Goal: Task Accomplishment & Management: Manage account settings

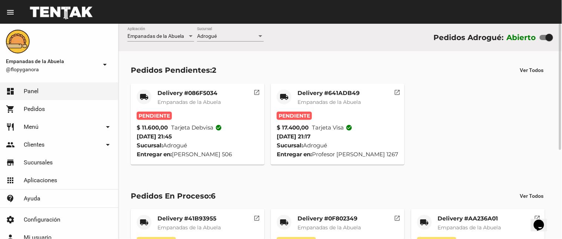
click at [327, 93] on mat-card-title "Delivery #641ADB49" at bounding box center [329, 92] width 63 height 7
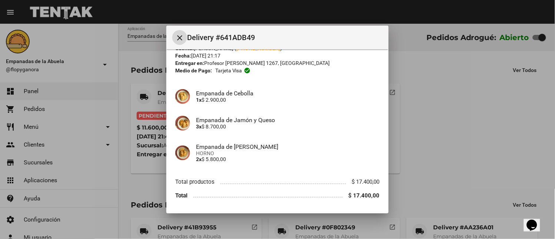
scroll to position [51, 0]
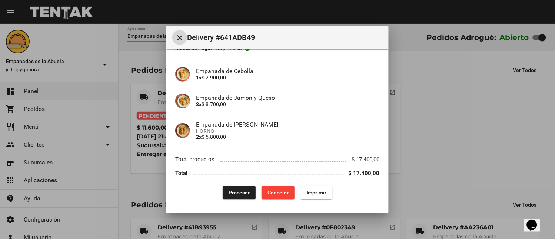
click at [314, 188] on button "Imprimir" at bounding box center [317, 192] width 32 height 13
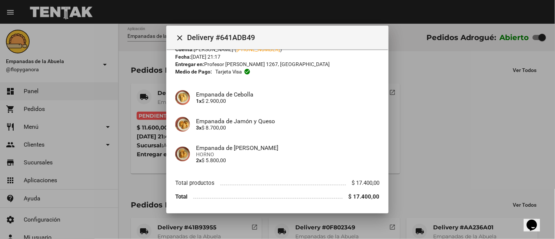
scroll to position [51, 0]
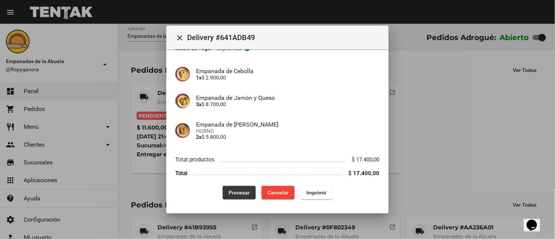
drag, startPoint x: 231, startPoint y: 190, endPoint x: 234, endPoint y: 185, distance: 6.0
click at [232, 189] on span "Procesar" at bounding box center [239, 192] width 21 height 6
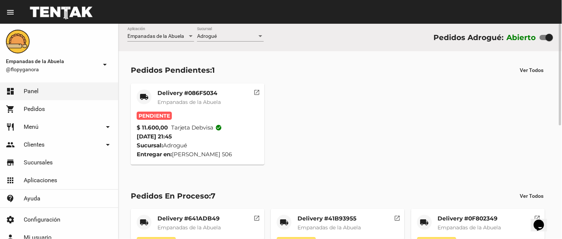
click at [205, 97] on div "Delivery #086F5034 Empanadas de [GEOGRAPHIC_DATA]" at bounding box center [189, 100] width 63 height 22
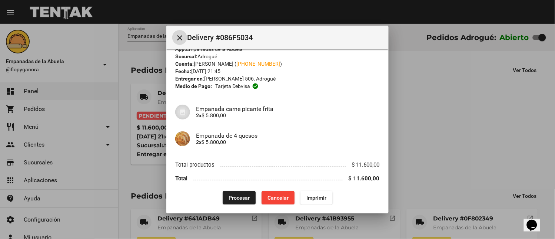
scroll to position [19, 0]
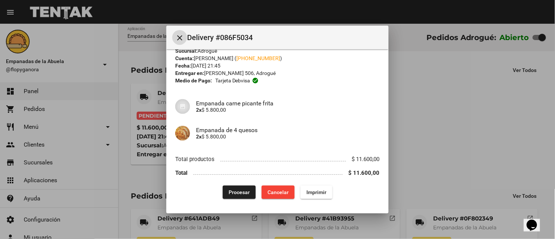
drag, startPoint x: 317, startPoint y: 187, endPoint x: 268, endPoint y: 194, distance: 49.4
click at [316, 188] on button "Imprimir" at bounding box center [317, 191] width 32 height 13
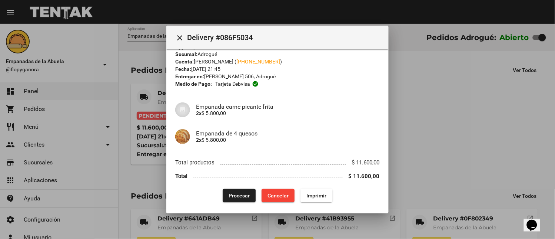
scroll to position [19, 0]
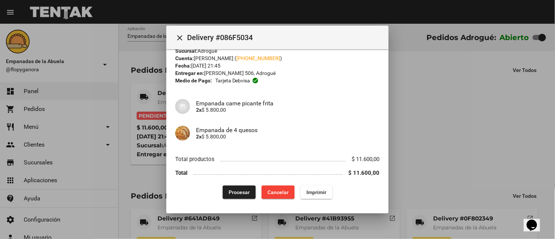
click at [245, 187] on button "Procesar" at bounding box center [239, 191] width 33 height 13
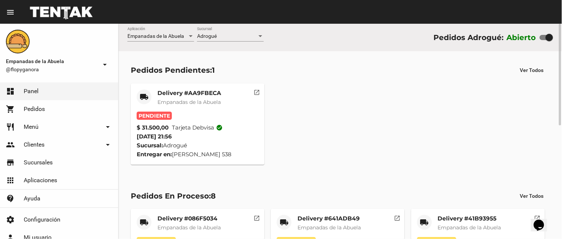
click at [191, 93] on mat-card-title "Delivery #AA9FBECA" at bounding box center [190, 92] width 64 height 7
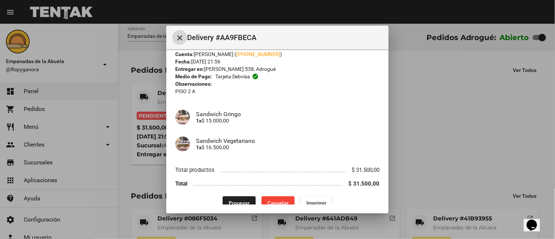
scroll to position [33, 0]
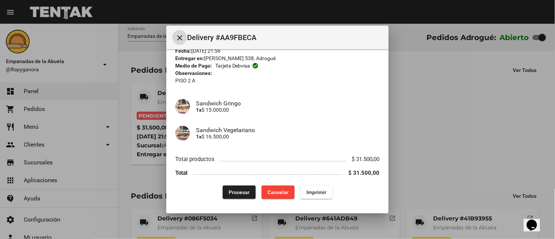
click at [309, 195] on span "Imprimir" at bounding box center [317, 192] width 20 height 6
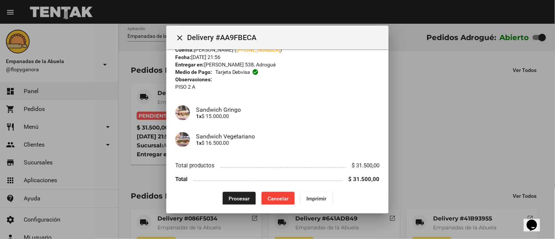
scroll to position [33, 0]
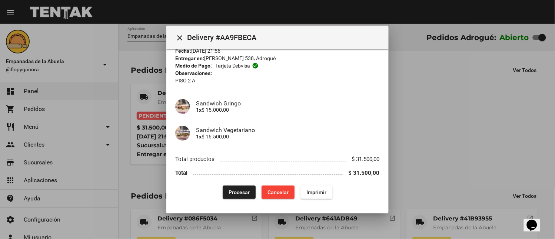
click at [239, 191] on span "Procesar" at bounding box center [239, 192] width 21 height 6
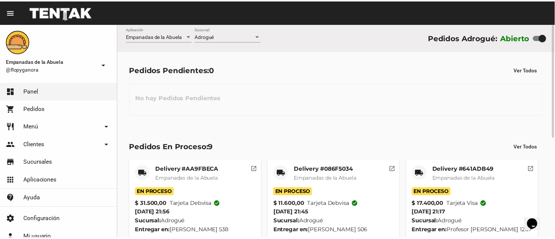
scroll to position [190, 0]
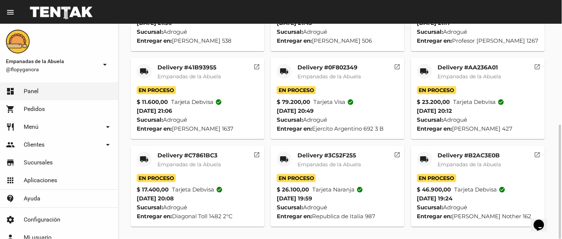
click at [424, 158] on mat-icon "local_shipping" at bounding box center [424, 159] width 9 height 9
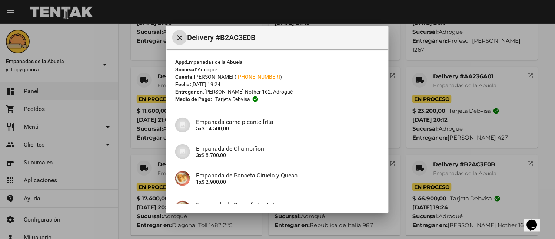
scroll to position [164, 0]
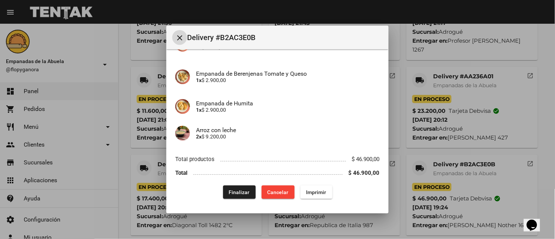
drag, startPoint x: 245, startPoint y: 194, endPoint x: 271, endPoint y: 175, distance: 31.9
click at [245, 193] on span "Finalizar" at bounding box center [239, 192] width 21 height 6
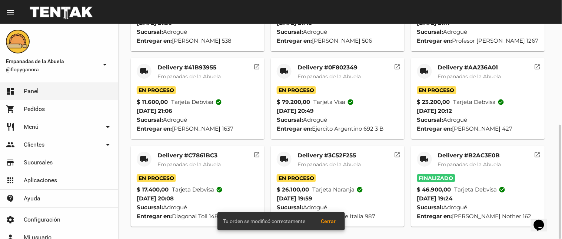
click at [288, 156] on mat-icon "local_shipping" at bounding box center [284, 159] width 9 height 9
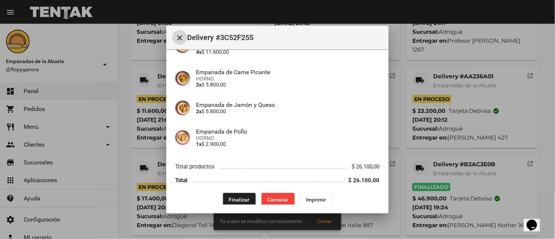
scroll to position [90, 0]
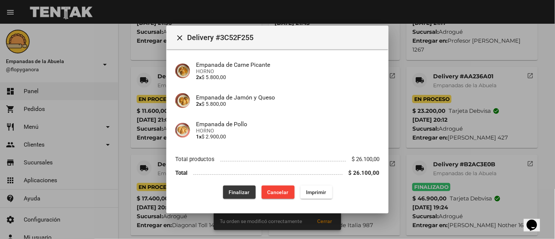
click at [238, 198] on button "Finalizar" at bounding box center [239, 191] width 33 height 13
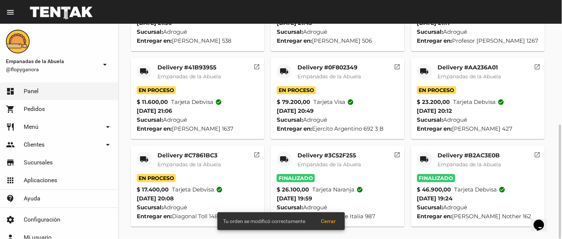
click at [142, 158] on mat-icon "local_shipping" at bounding box center [144, 159] width 9 height 9
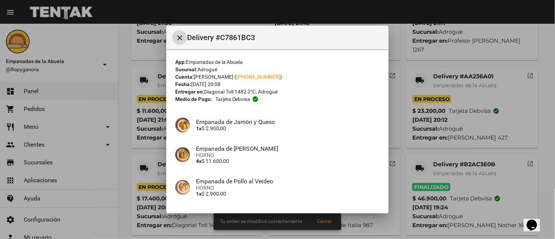
scroll to position [57, 0]
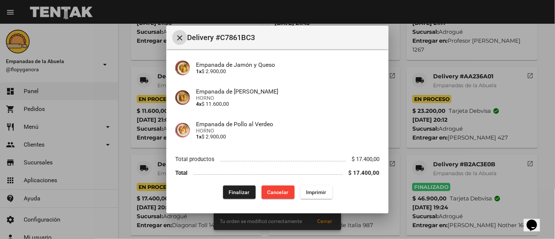
drag, startPoint x: 235, startPoint y: 195, endPoint x: 242, endPoint y: 192, distance: 7.2
click at [238, 193] on button "Finalizar" at bounding box center [239, 191] width 33 height 13
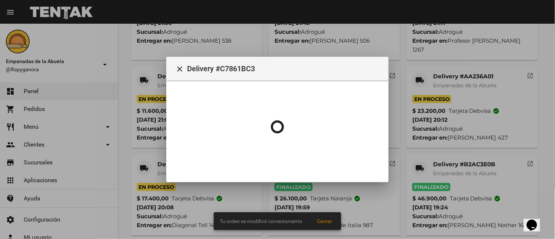
scroll to position [0, 0]
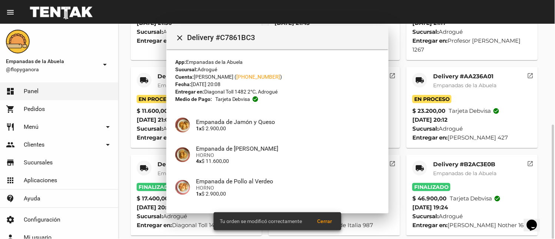
click at [417, 73] on div "local_shipping" at bounding box center [420, 80] width 15 height 15
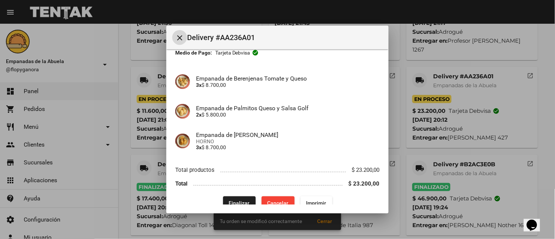
scroll to position [57, 0]
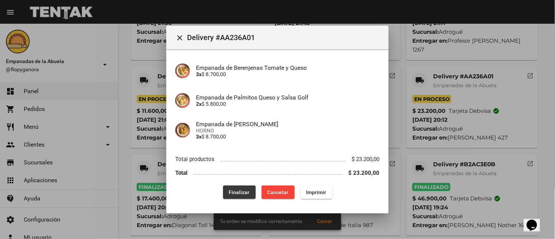
click at [236, 192] on span "Finalizar" at bounding box center [239, 192] width 21 height 6
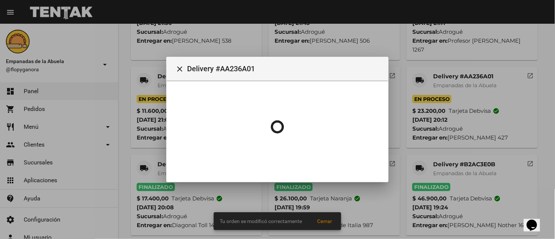
scroll to position [102, 0]
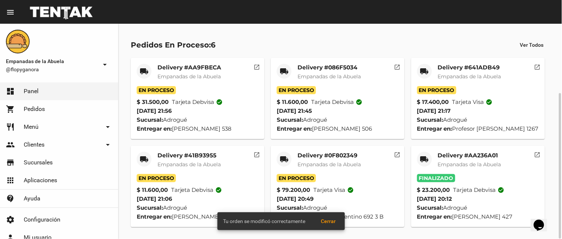
click at [284, 157] on mat-icon "local_shipping" at bounding box center [284, 159] width 9 height 9
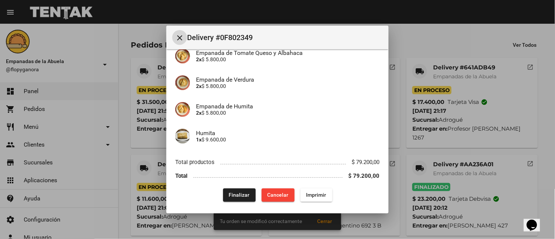
scroll to position [213, 0]
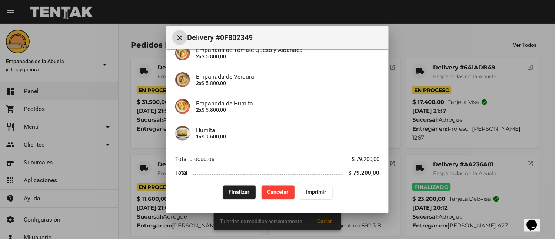
click at [231, 195] on button "Finalizar" at bounding box center [239, 191] width 33 height 13
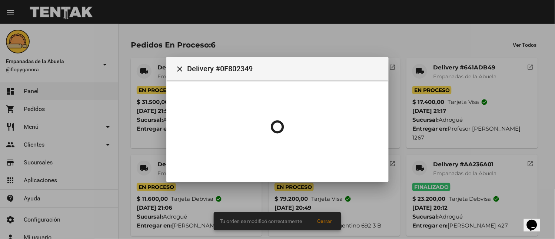
scroll to position [0, 0]
click at [146, 161] on div at bounding box center [277, 119] width 555 height 239
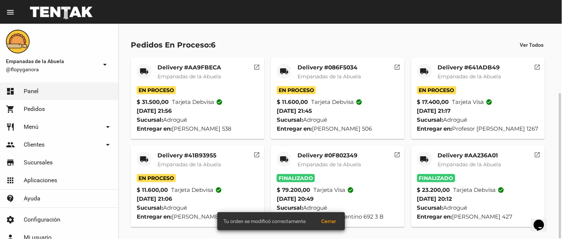
click at [147, 158] on mat-icon "local_shipping" at bounding box center [144, 159] width 9 height 9
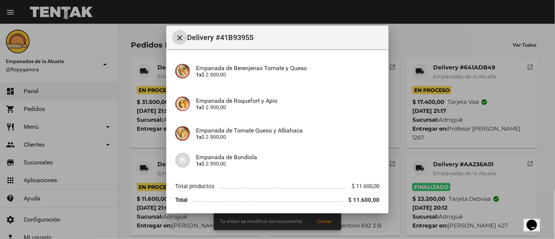
scroll to position [83, 0]
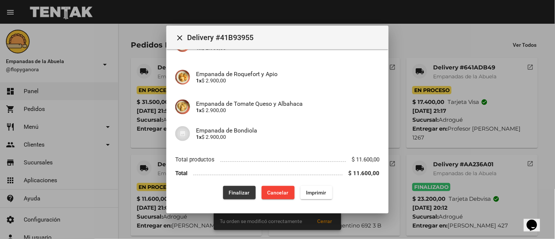
click at [243, 188] on button "Finalizar" at bounding box center [239, 192] width 33 height 13
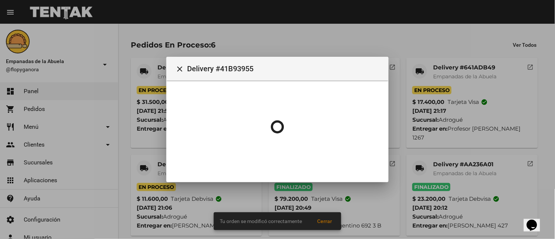
click at [416, 72] on div at bounding box center [277, 119] width 555 height 239
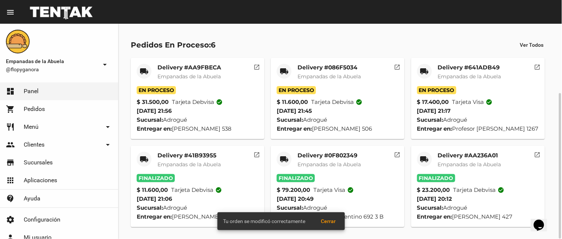
click at [420, 71] on div "local_shipping" at bounding box center [424, 71] width 15 height 15
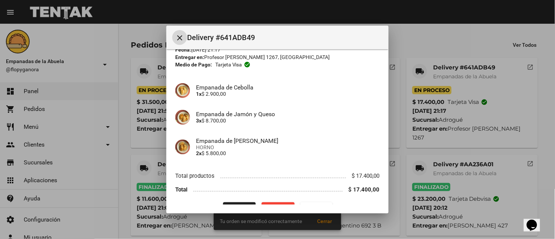
scroll to position [51, 0]
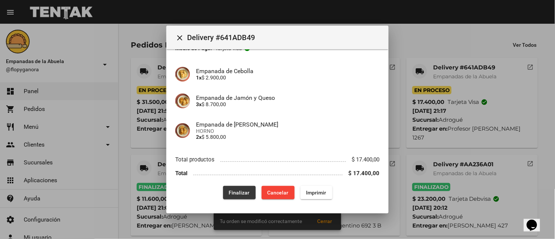
click at [223, 188] on button "Finalizar" at bounding box center [239, 192] width 33 height 13
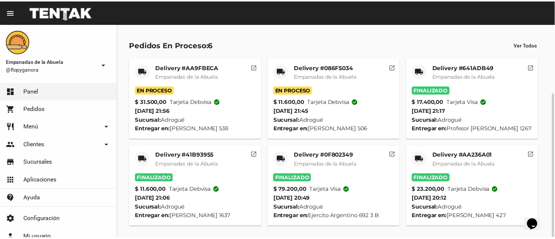
scroll to position [14, 0]
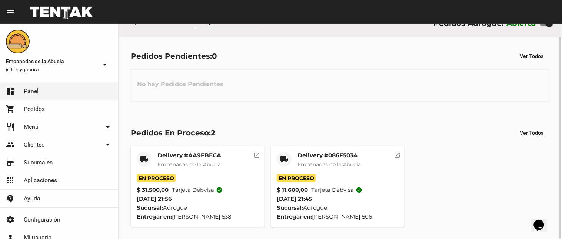
click at [288, 156] on mat-icon "local_shipping" at bounding box center [284, 159] width 9 height 9
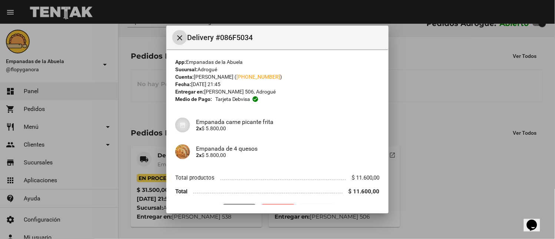
scroll to position [19, 0]
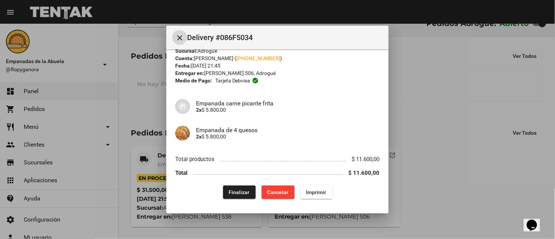
click at [238, 189] on span "Finalizar" at bounding box center [239, 192] width 21 height 6
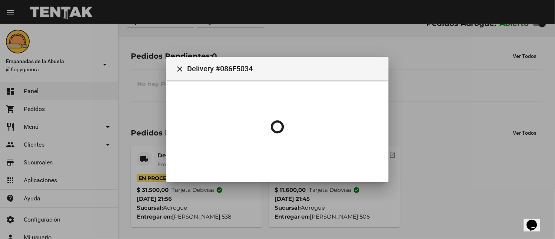
scroll to position [0, 0]
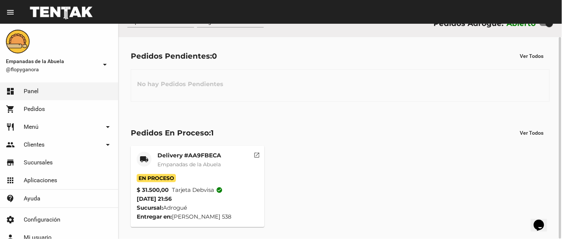
click at [200, 164] on span "Empanadas de la Abuela" at bounding box center [189, 164] width 63 height 7
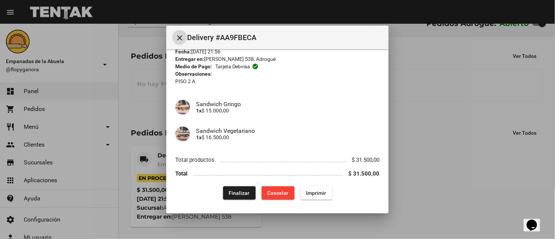
scroll to position [33, 0]
click at [234, 190] on span "Finalizar" at bounding box center [239, 192] width 21 height 6
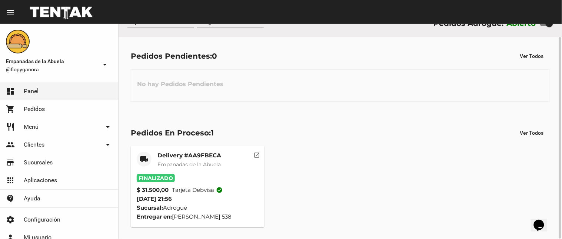
scroll to position [0, 0]
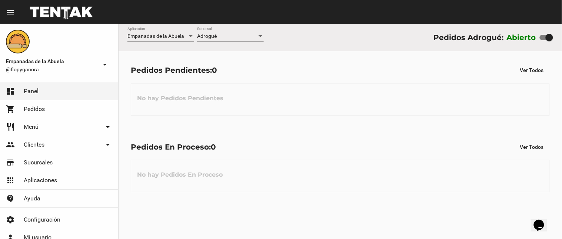
click at [217, 49] on div "Empanadas de la Abuela Aplicación Adrogué Sucursal Pedidos Adrogué: Abierto" at bounding box center [341, 37] width 444 height 27
click at [231, 32] on div "Adrogué Sucursal" at bounding box center [230, 34] width 67 height 14
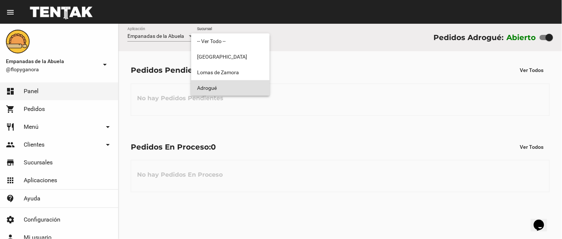
click at [229, 85] on span "Adrogué" at bounding box center [230, 88] width 67 height 16
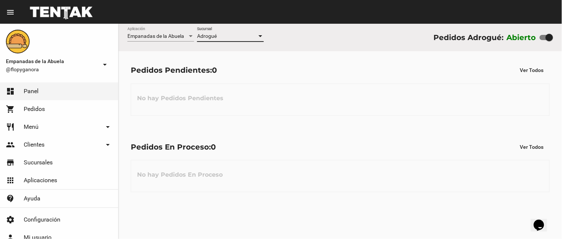
click at [250, 37] on div "Adrogué" at bounding box center [227, 36] width 60 height 6
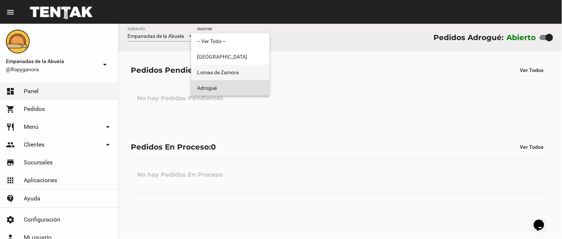
drag, startPoint x: 239, startPoint y: 65, endPoint x: 256, endPoint y: 55, distance: 19.9
click at [239, 65] on span "Lomas de Zamora" at bounding box center [230, 73] width 67 height 16
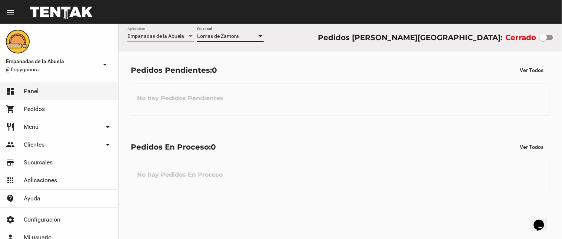
click at [243, 31] on div "[PERSON_NAME] Sucursal" at bounding box center [230, 34] width 67 height 14
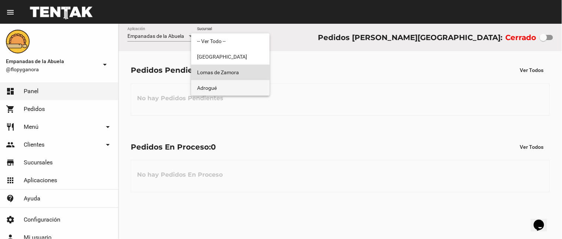
click at [231, 92] on span "Adrogué" at bounding box center [230, 88] width 67 height 16
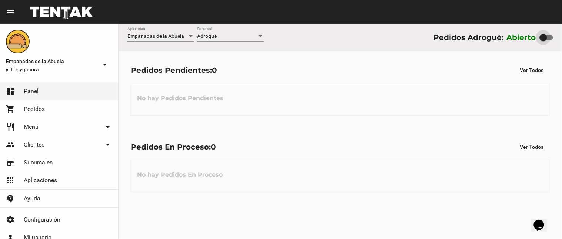
drag, startPoint x: 549, startPoint y: 37, endPoint x: 408, endPoint y: 76, distance: 146.2
click at [522, 43] on div "Abierto" at bounding box center [530, 38] width 46 height 12
checkbox input "false"
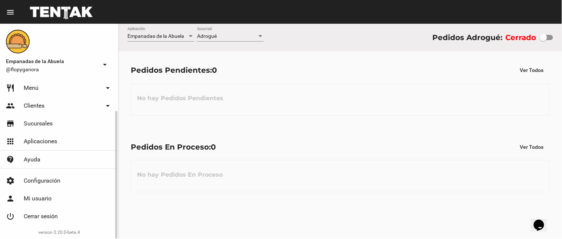
click at [89, 221] on link "power_settings_new Cerrar sesión" at bounding box center [59, 216] width 118 height 18
